Goal: Task Accomplishment & Management: Manage account settings

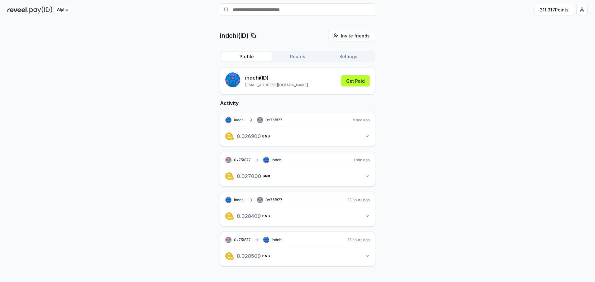
scroll to position [18, 0]
click at [555, 9] on button "311,317 Points" at bounding box center [554, 9] width 39 height 11
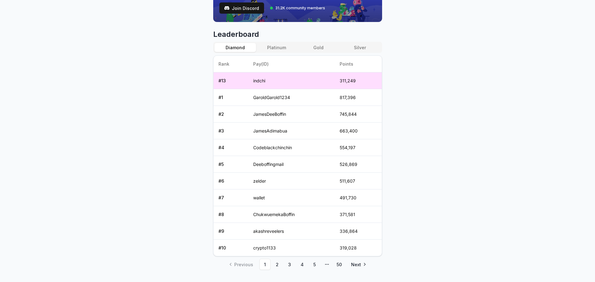
scroll to position [253, 0]
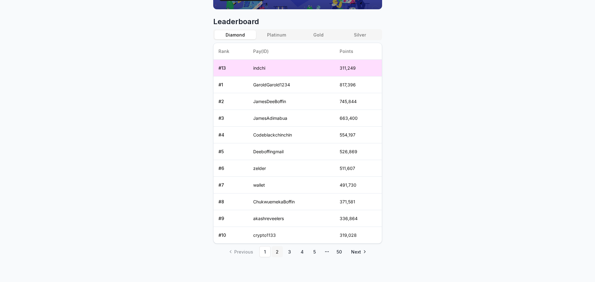
click at [278, 255] on link "2" at bounding box center [277, 251] width 11 height 11
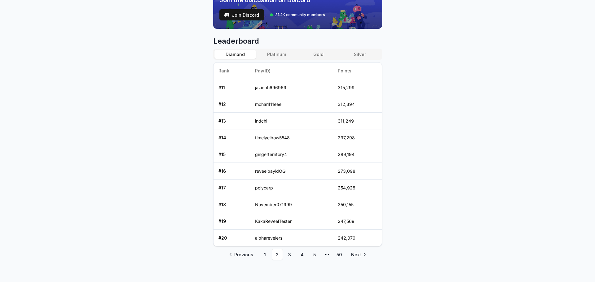
scroll to position [236, 0]
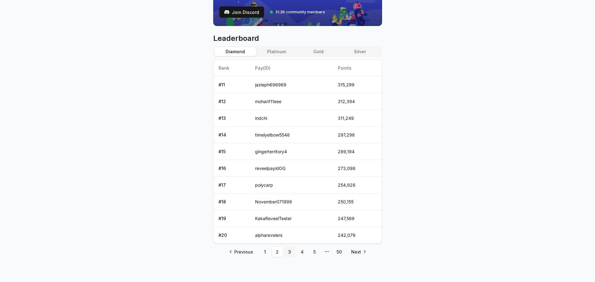
click at [284, 253] on link "3" at bounding box center [289, 251] width 11 height 11
click at [266, 253] on link "1" at bounding box center [264, 251] width 11 height 11
